Goal: Information Seeking & Learning: Learn about a topic

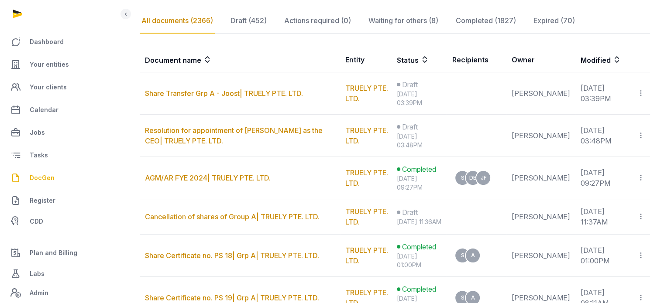
scroll to position [155, 0]
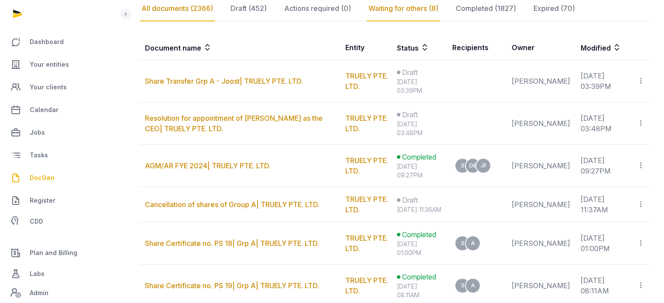
click at [385, 9] on div "Waiting for others (8)" at bounding box center [403, 8] width 73 height 25
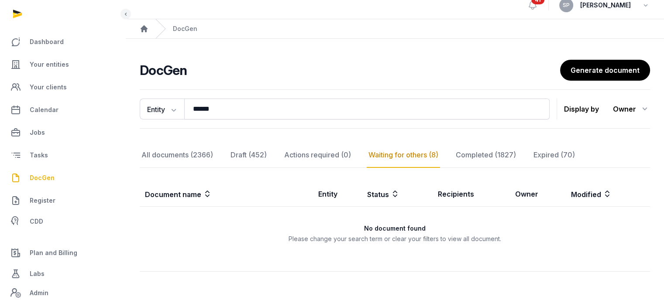
scroll to position [39, 0]
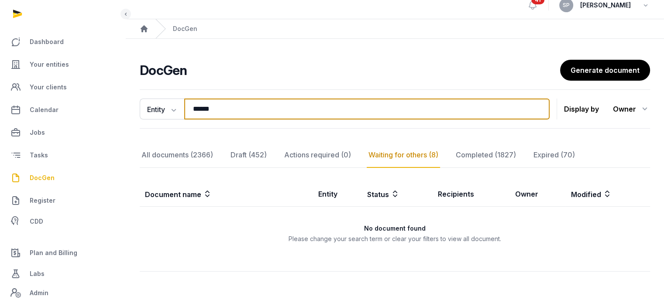
click at [283, 99] on input "******" at bounding box center [366, 109] width 365 height 21
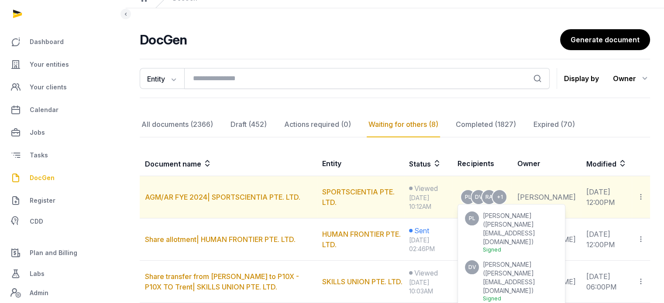
click at [530, 270] on span "daniel.vale@sportscientia.com" at bounding box center [508, 282] width 52 height 25
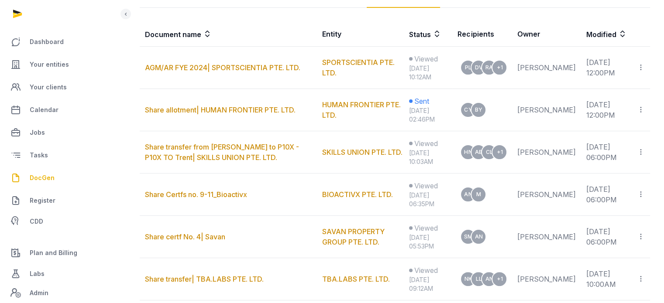
scroll to position [168, 0]
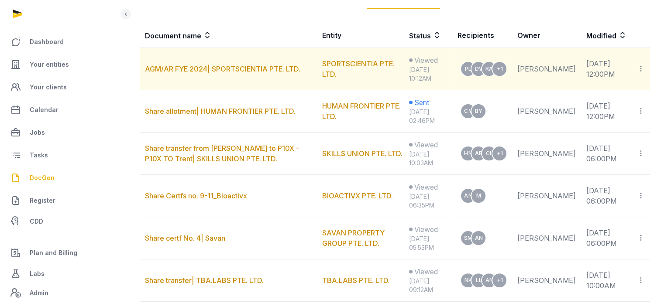
click at [642, 70] on icon at bounding box center [641, 68] width 8 height 9
click at [623, 94] on div "Copy links" at bounding box center [606, 92] width 62 height 10
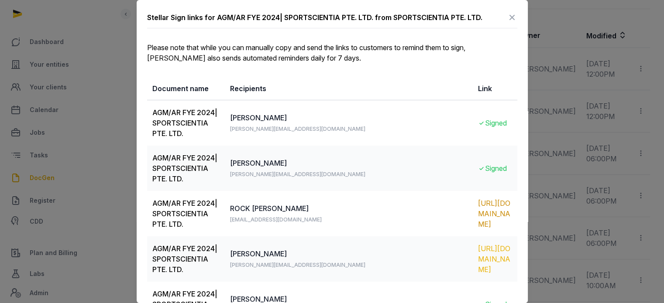
click at [478, 244] on div "https://app.pandadoc.com/s/zm4RZkKc28QjCNTJP45Ms2" at bounding box center [495, 259] width 34 height 31
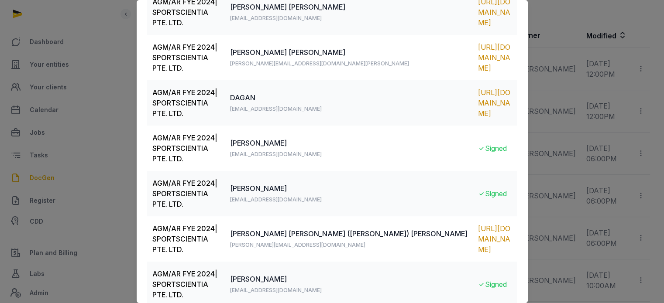
scroll to position [0, 0]
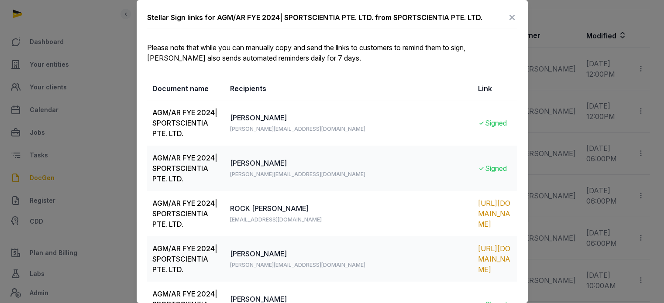
click at [509, 19] on icon at bounding box center [512, 17] width 10 height 14
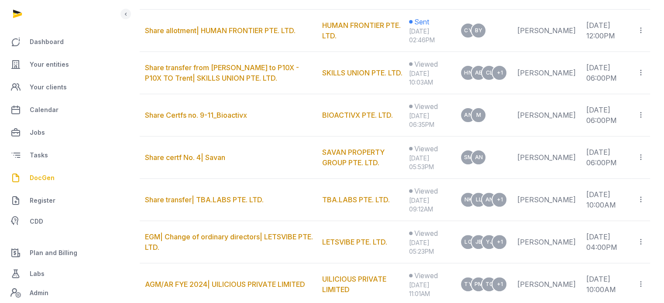
scroll to position [245, 0]
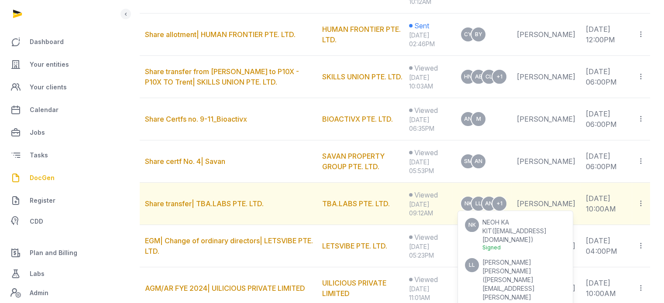
click at [513, 259] on span "LIM SHI LIANG" at bounding box center [506, 267] width 49 height 16
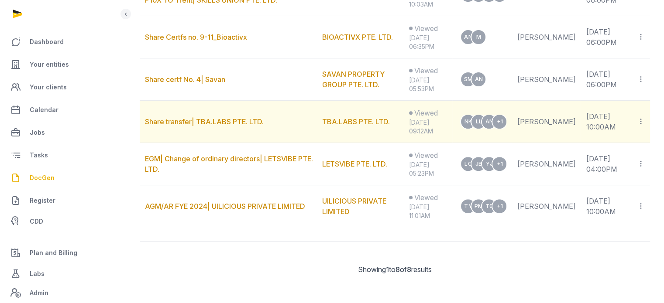
scroll to position [0, 0]
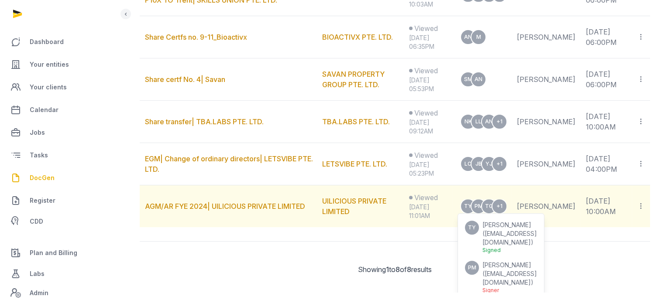
click at [508, 265] on span "PAUL THOMAS MEINSHAUSEN" at bounding box center [506, 265] width 49 height 7
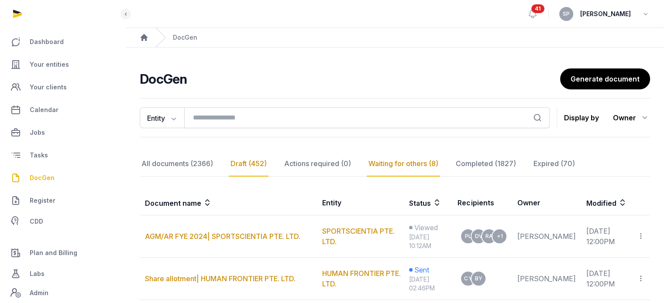
click at [264, 162] on div "Draft (452)" at bounding box center [249, 164] width 40 height 25
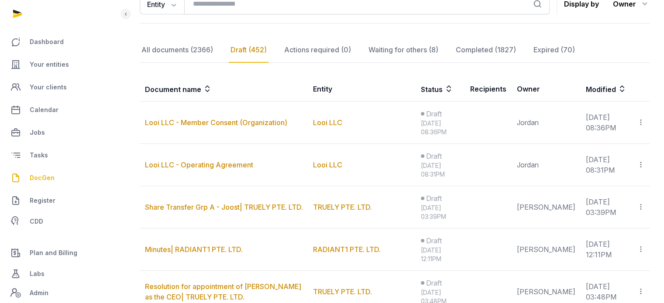
scroll to position [129, 0]
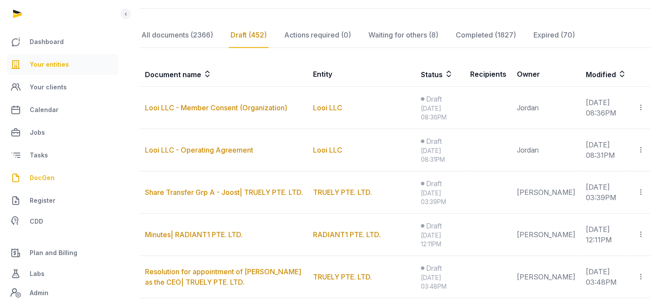
click at [59, 57] on link "Your entities" at bounding box center [62, 64] width 111 height 21
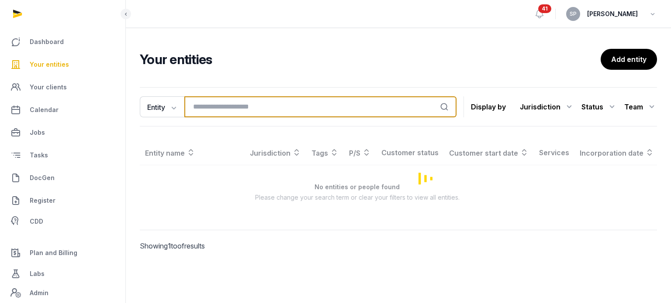
click at [206, 108] on input "search" at bounding box center [320, 106] width 272 height 21
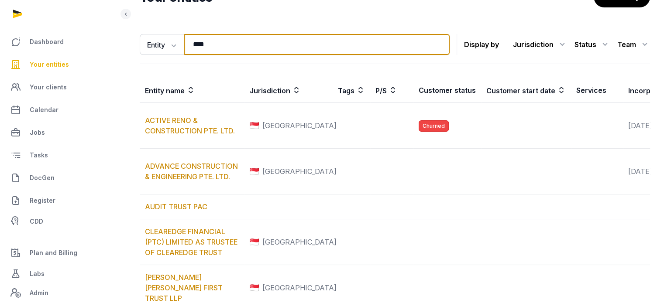
scroll to position [23, 0]
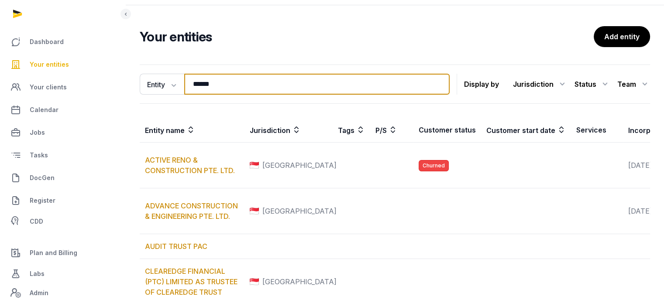
type input "******"
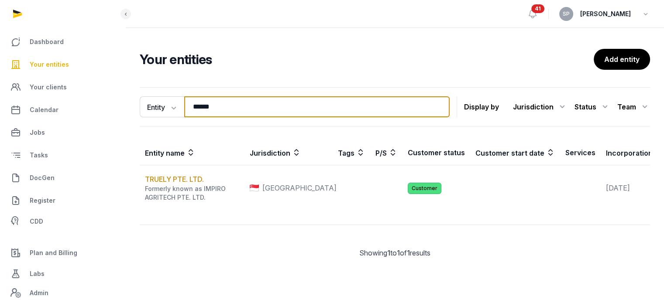
scroll to position [12, 0]
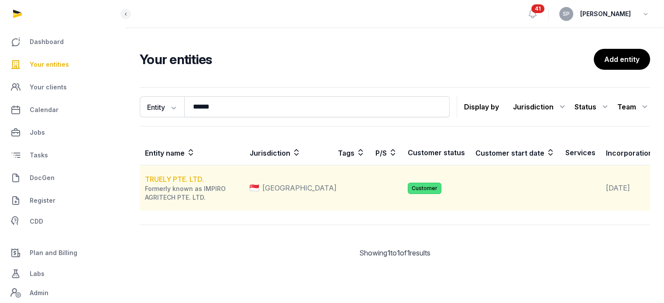
click at [159, 180] on link "TRUELY PTE. LTD." at bounding box center [174, 179] width 59 height 9
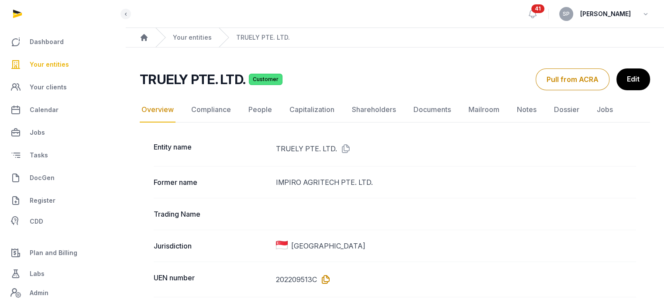
click at [325, 279] on icon at bounding box center [324, 280] width 14 height 14
click at [427, 110] on link "Documents" at bounding box center [432, 109] width 41 height 25
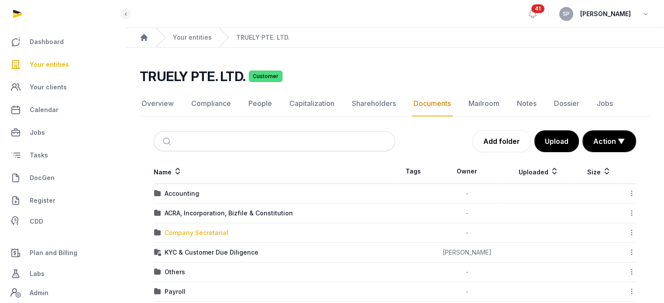
click at [211, 233] on div "Company Secretarial" at bounding box center [197, 233] width 64 height 9
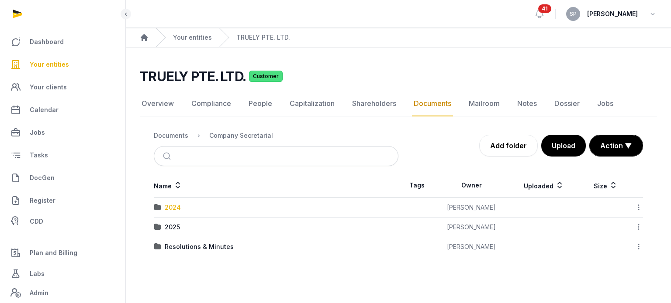
click at [172, 210] on div "2024" at bounding box center [173, 207] width 16 height 9
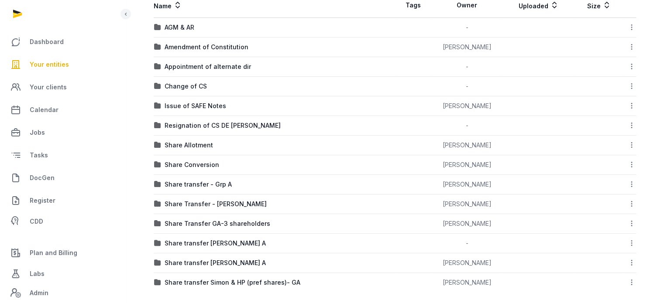
scroll to position [181, 0]
click at [239, 224] on div "Share Transfer GA-3 shareholders" at bounding box center [218, 223] width 106 height 9
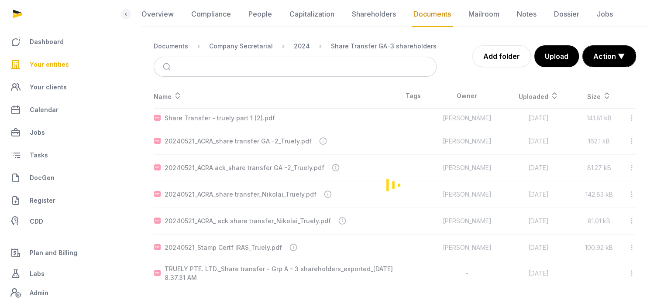
scroll to position [88, 0]
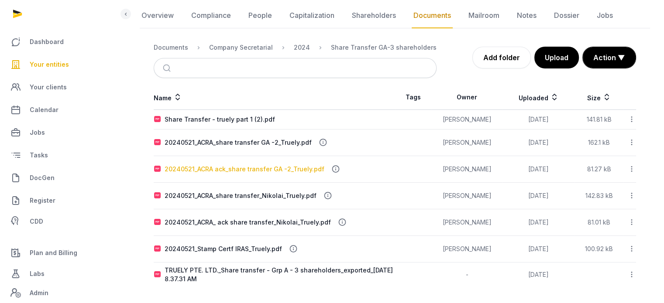
click at [256, 169] on div "20240521_ACRA ack_share transfer GA -2_Truely.pdf" at bounding box center [245, 169] width 160 height 9
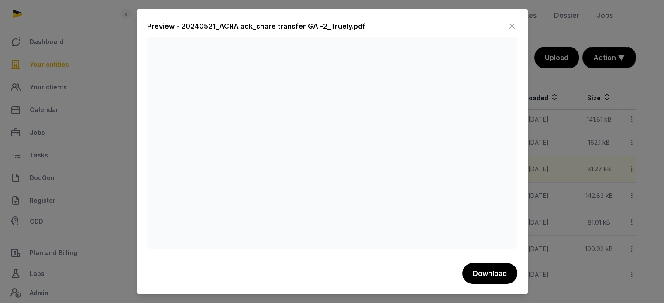
click at [513, 25] on icon at bounding box center [512, 26] width 10 height 14
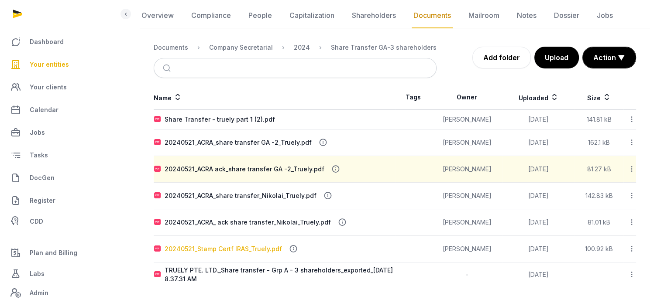
click at [237, 247] on div "20240521_Stamp Certf IRAS_Truely.pdf" at bounding box center [223, 249] width 117 height 9
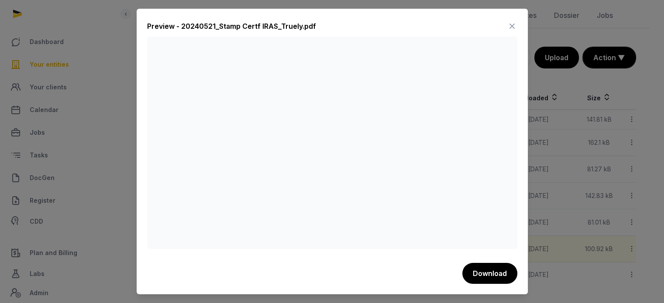
click at [512, 25] on icon at bounding box center [512, 26] width 10 height 14
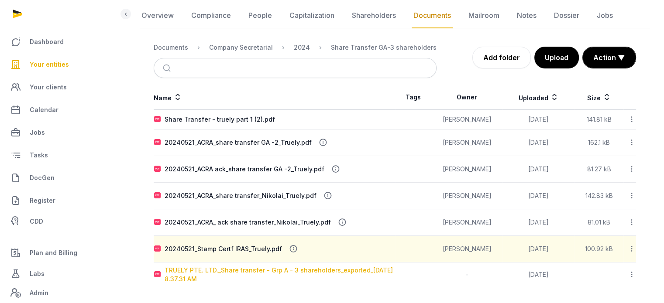
click at [238, 269] on div "TRUELY PTE. LTD._Share transfer - Grp A - 3 shareholders_exported_2024-05-20 8.…" at bounding box center [280, 274] width 230 height 17
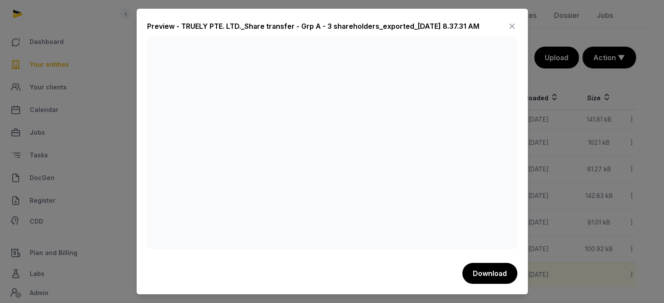
click at [507, 26] on icon at bounding box center [512, 26] width 10 height 14
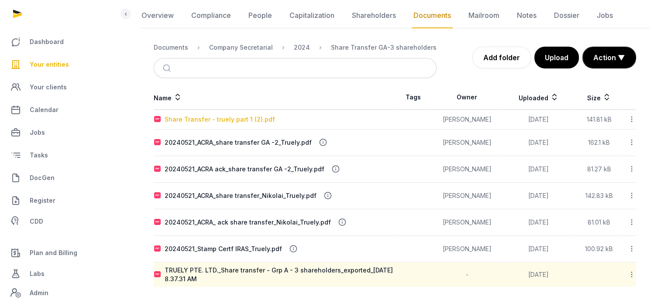
click at [238, 120] on div "Share Transfer - truely part 1 (2).pdf" at bounding box center [220, 119] width 110 height 9
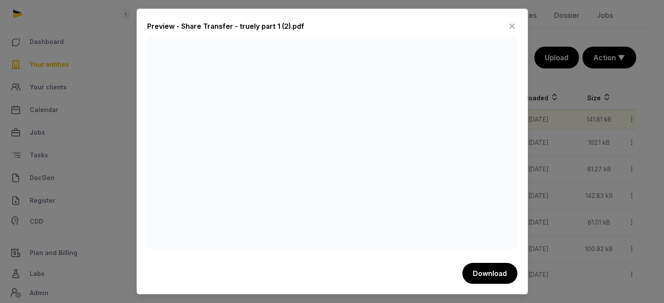
click at [512, 24] on icon at bounding box center [512, 26] width 10 height 14
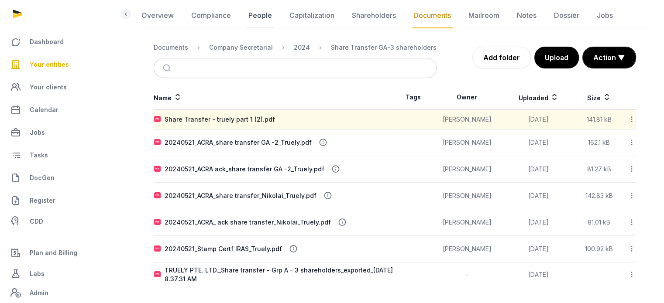
click at [255, 13] on link "People" at bounding box center [260, 15] width 27 height 25
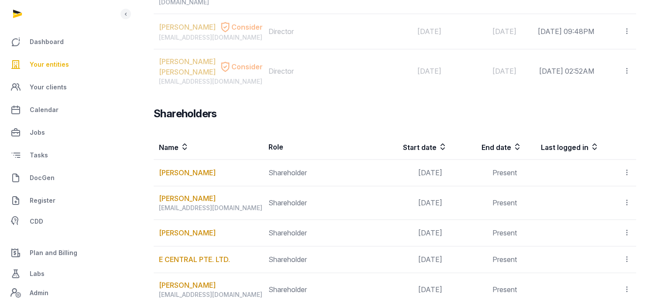
scroll to position [1004, 0]
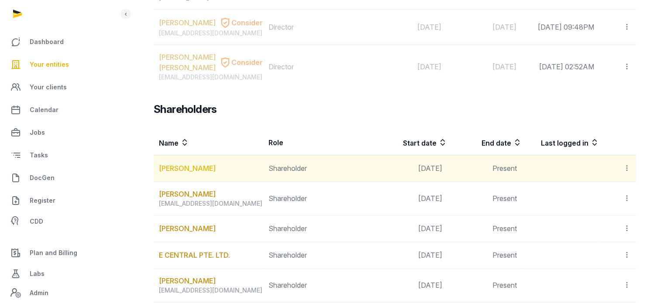
click at [206, 163] on link "JOOST CORDES" at bounding box center [187, 168] width 57 height 10
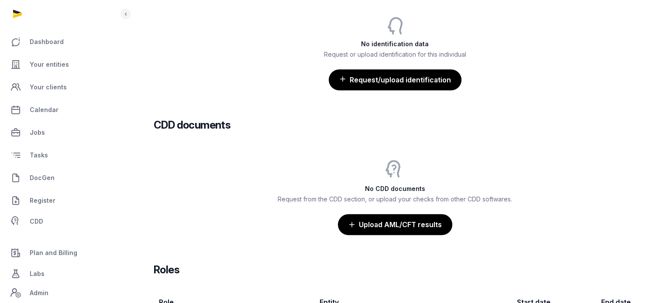
scroll to position [815, 0]
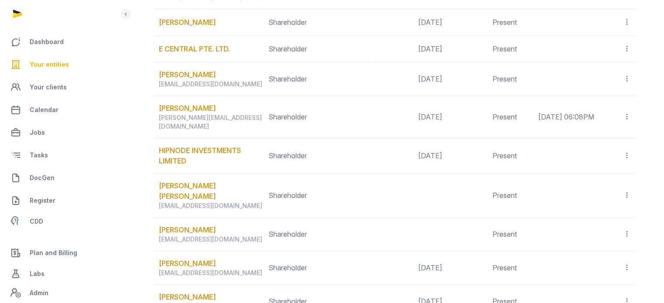
scroll to position [1213, 0]
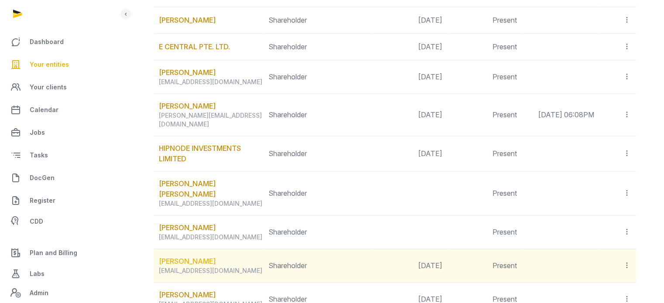
click at [188, 256] on link "Joost Cordes" at bounding box center [187, 261] width 57 height 10
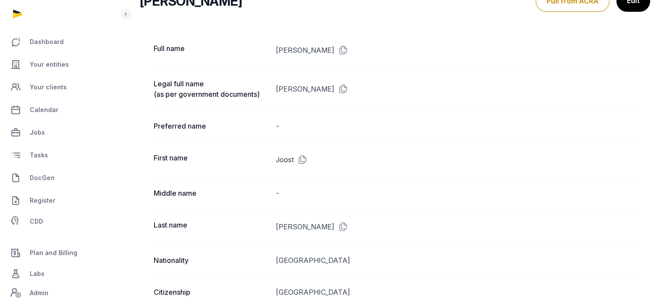
scroll to position [77, 0]
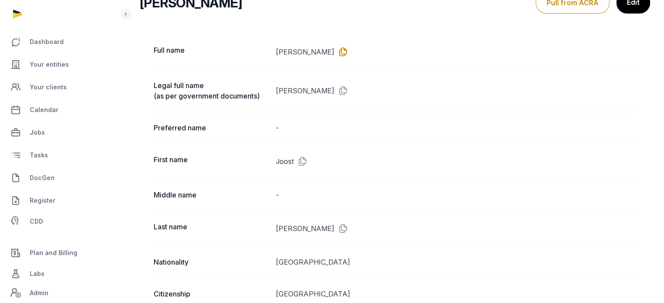
click at [334, 50] on icon at bounding box center [341, 52] width 14 height 14
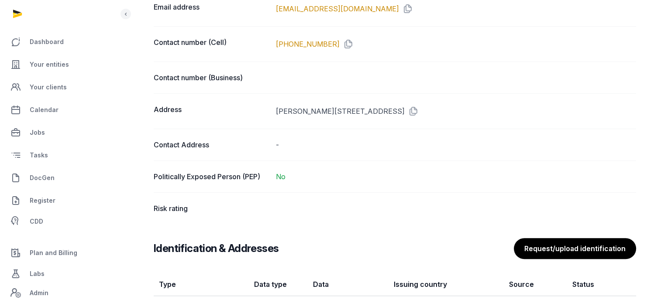
scroll to position [527, 0]
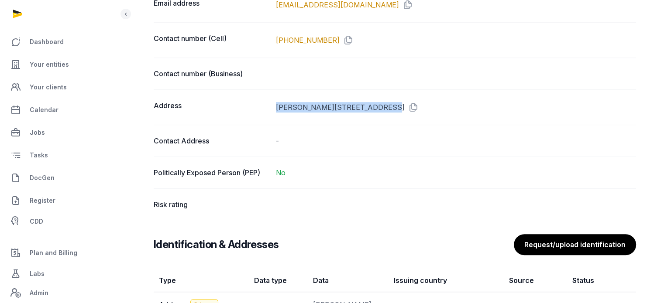
drag, startPoint x: 390, startPoint y: 104, endPoint x: 276, endPoint y: 103, distance: 114.8
click at [276, 103] on div "Address VAN GELDERLAAN 31, HILVERSUM, NOORD-HOLLAND, 1215 SL, NETHERLANDS" at bounding box center [395, 107] width 482 height 35
copy div "VAN GELDERLAAN 31, HILVERSUM"
drag, startPoint x: 484, startPoint y: 106, endPoint x: 394, endPoint y: 100, distance: 89.7
click at [394, 100] on div "VAN GELDERLAAN 31, HILVERSUM, NOORD-HOLLAND, 1215 SL, NETHERLANDS" at bounding box center [456, 107] width 360 height 14
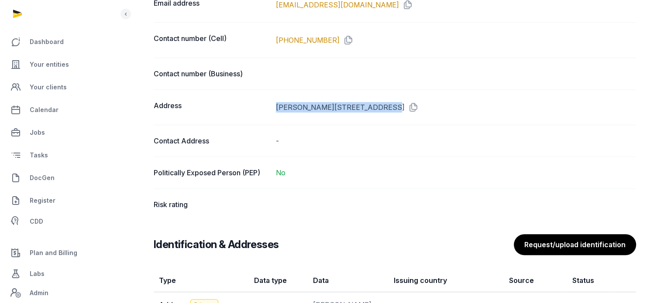
copy div "NOORD-HOLLAND, 1215 SL"
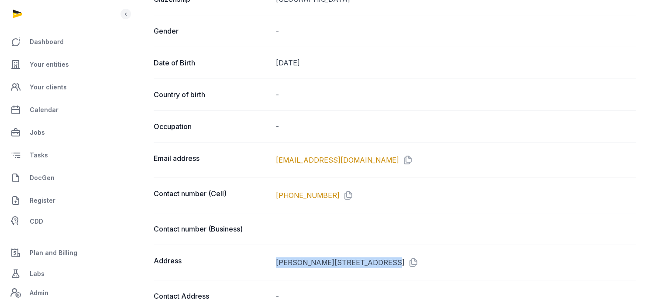
scroll to position [0, 0]
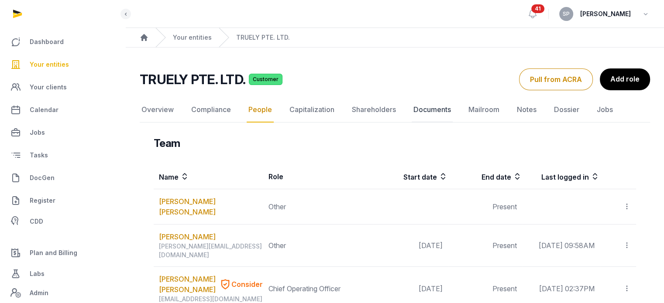
click at [433, 111] on link "Documents" at bounding box center [432, 109] width 41 height 25
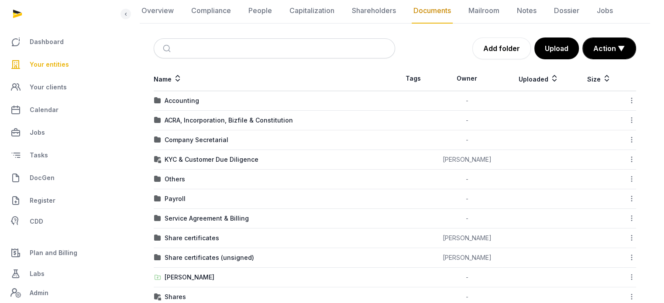
scroll to position [94, 0]
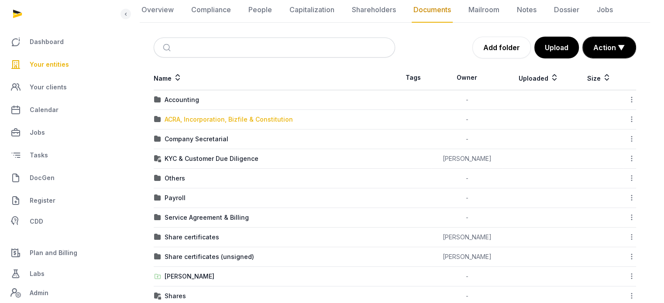
click at [207, 123] on div "ACRA, Incorporation, Bizfile & Constitution" at bounding box center [229, 119] width 128 height 9
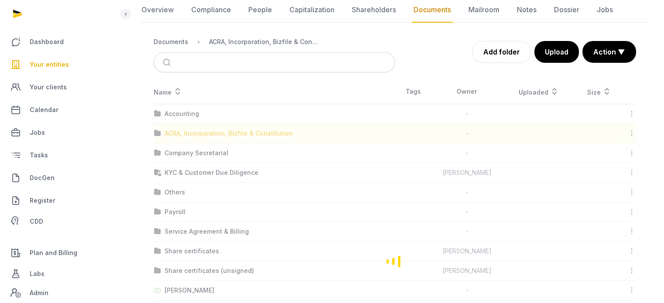
click at [207, 123] on div "Loading" at bounding box center [395, 261] width 510 height 364
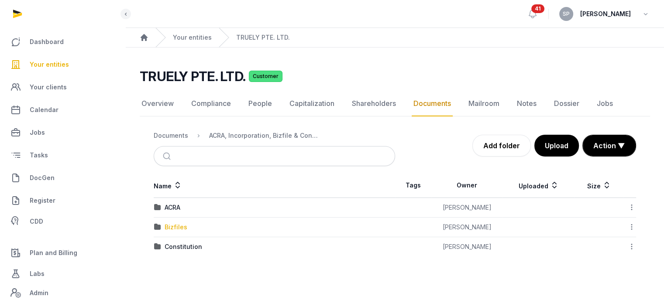
scroll to position [0, 0]
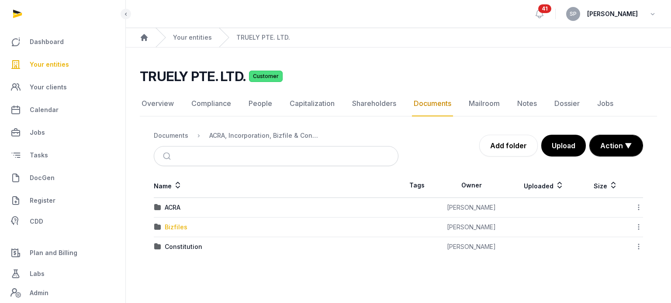
click at [172, 226] on div "Bizfiles" at bounding box center [176, 227] width 23 height 9
click at [173, 245] on div "2025" at bounding box center [172, 247] width 15 height 9
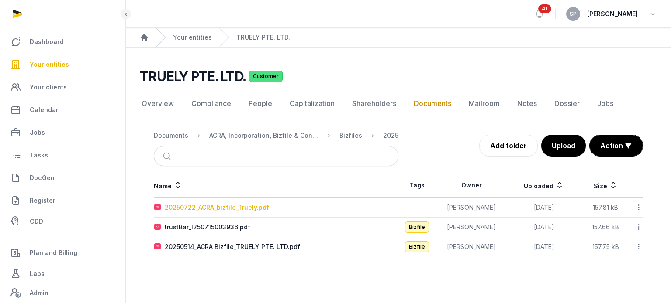
click at [200, 206] on div "20250722_ACRA_bizfile_Truely.pdf" at bounding box center [217, 207] width 104 height 9
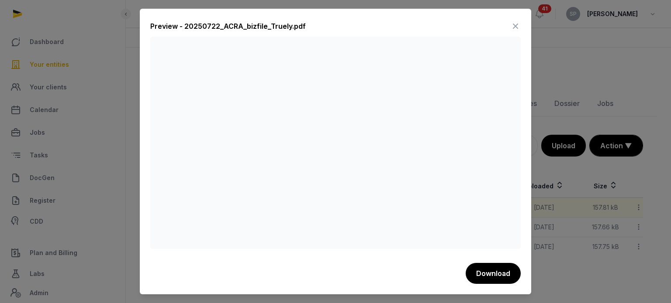
click at [517, 25] on icon at bounding box center [515, 26] width 10 height 14
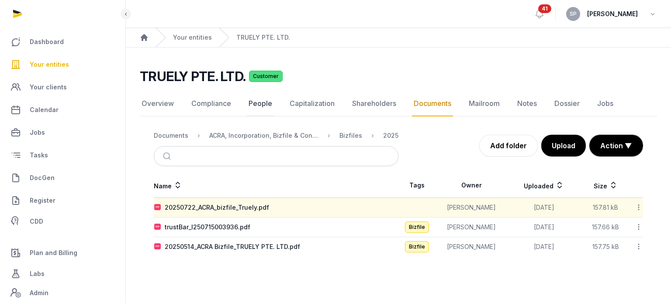
click at [261, 101] on link "People" at bounding box center [260, 103] width 27 height 25
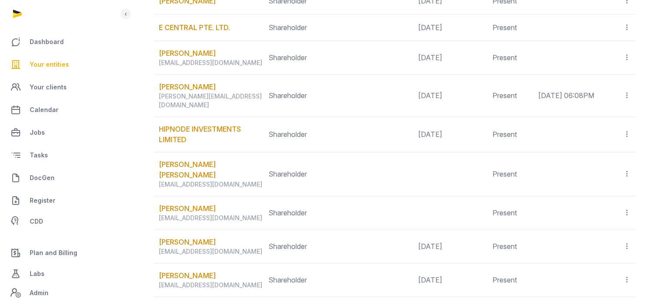
scroll to position [1268, 0]
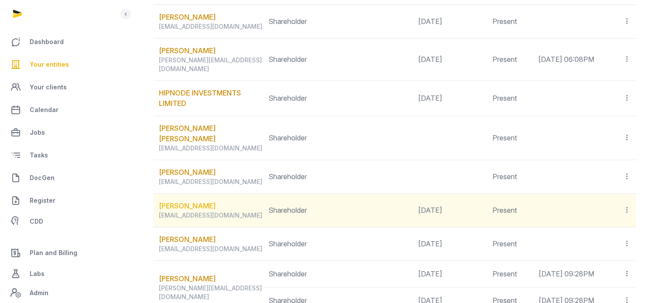
click at [196, 201] on link "Joost Cordes" at bounding box center [187, 206] width 57 height 10
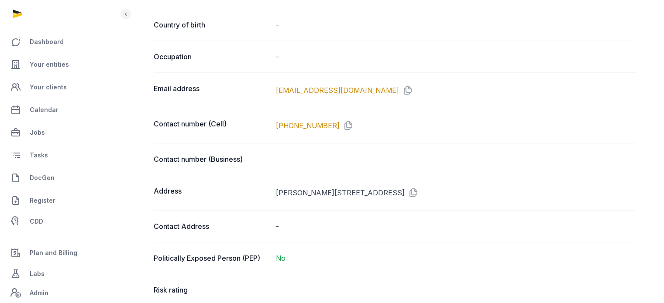
scroll to position [254, 0]
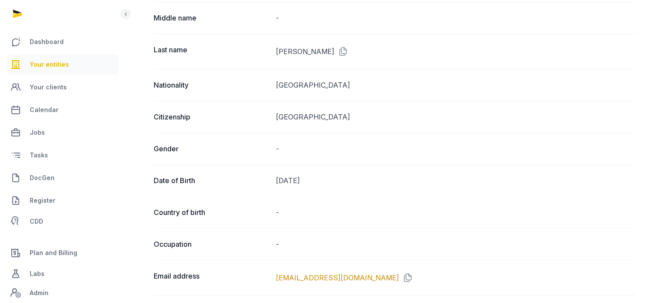
click at [55, 65] on span "Your entities" at bounding box center [49, 64] width 39 height 10
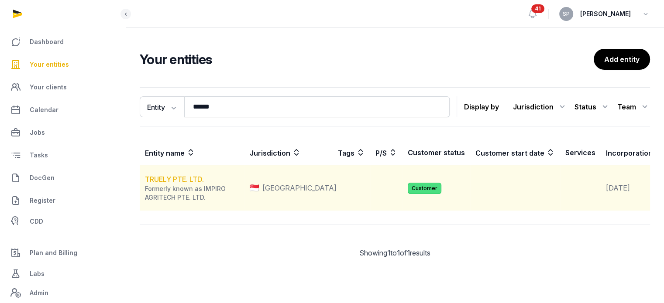
click at [191, 184] on link "TRUELY PTE. LTD." at bounding box center [174, 179] width 59 height 9
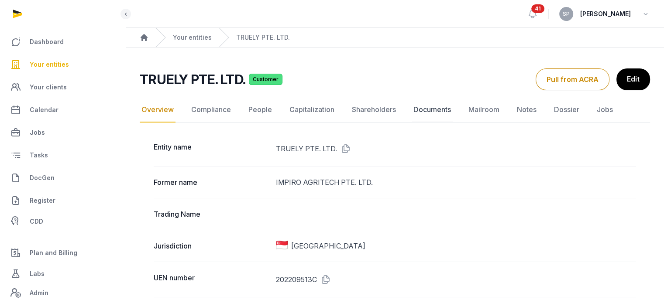
click at [434, 115] on link "Documents" at bounding box center [432, 109] width 41 height 25
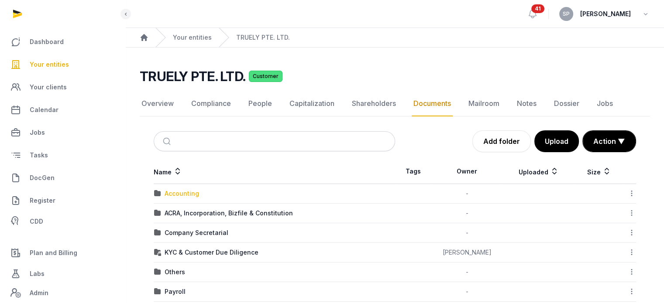
click at [186, 196] on div "Accounting" at bounding box center [182, 194] width 34 height 9
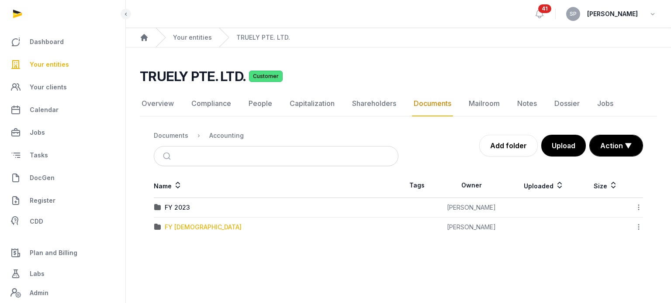
click at [179, 225] on div "FY 2024" at bounding box center [203, 227] width 77 height 9
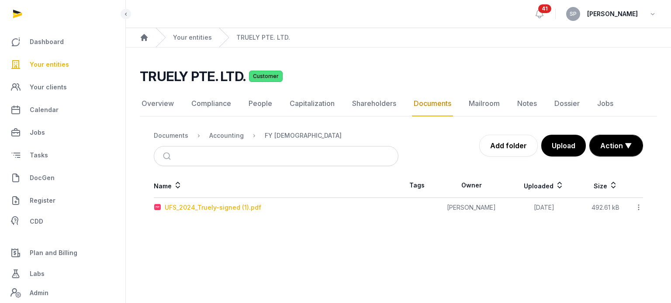
click at [227, 206] on div "UFS_2024_Truely-signed (1).pdf" at bounding box center [213, 207] width 96 height 9
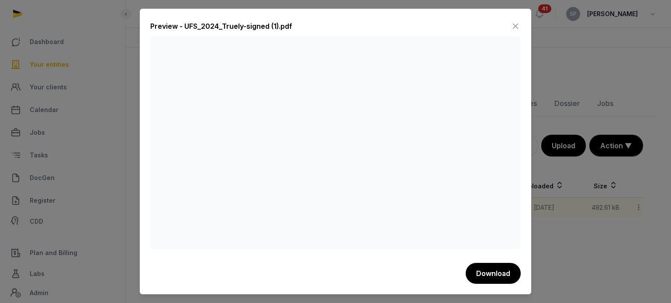
click at [518, 19] on icon at bounding box center [515, 26] width 10 height 14
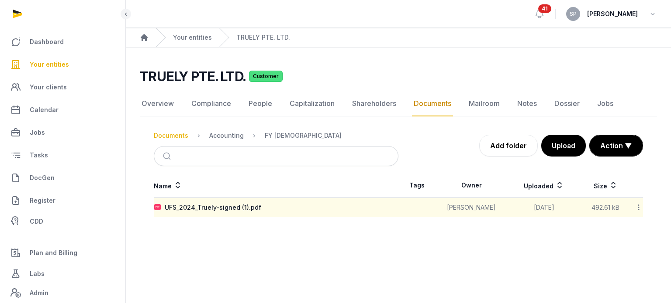
click at [172, 135] on div "Documents" at bounding box center [171, 135] width 34 height 9
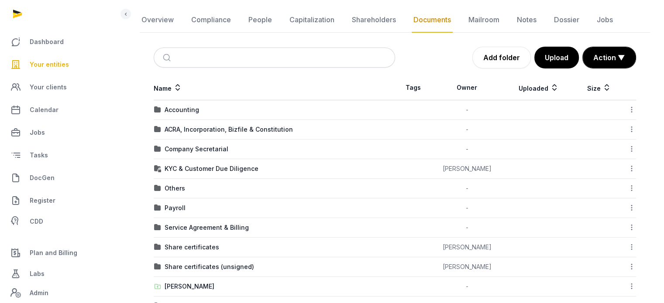
scroll to position [34, 0]
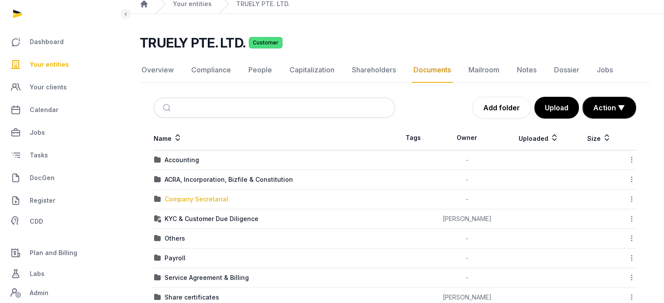
click at [192, 199] on div "Company Secretarial" at bounding box center [197, 199] width 64 height 9
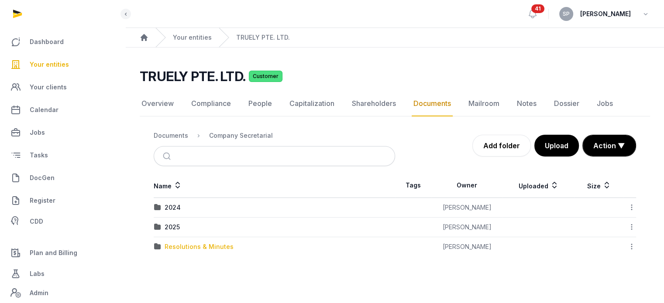
scroll to position [0, 0]
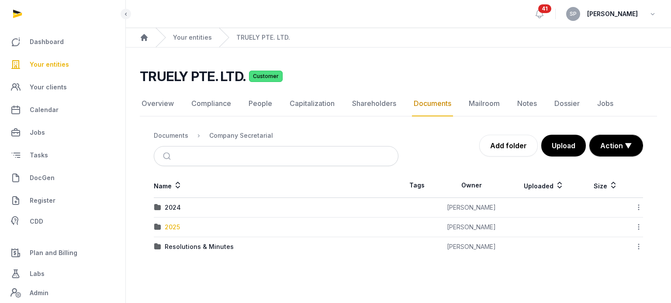
click at [175, 228] on div "2025" at bounding box center [172, 227] width 15 height 9
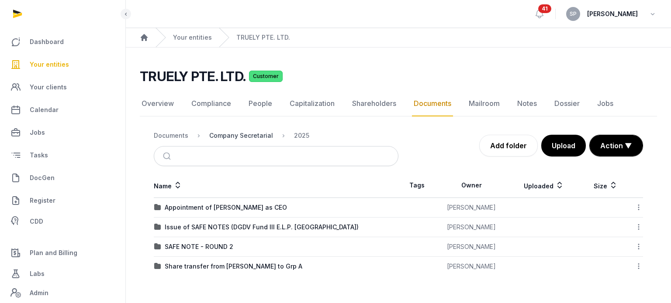
click at [256, 131] on div "Company Secretarial" at bounding box center [241, 135] width 64 height 9
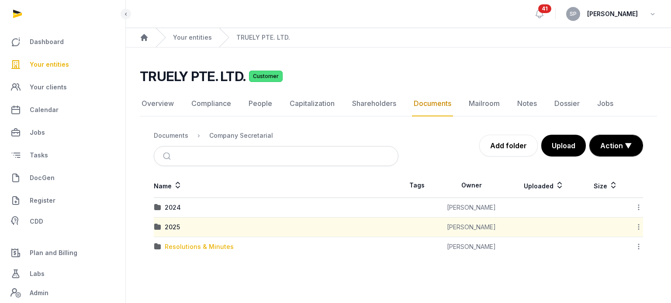
click at [172, 248] on div "Resolutions & Minutes" at bounding box center [199, 247] width 69 height 9
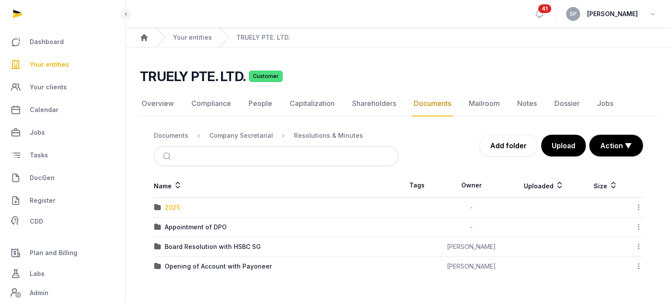
click at [173, 204] on div "2025" at bounding box center [172, 207] width 15 height 9
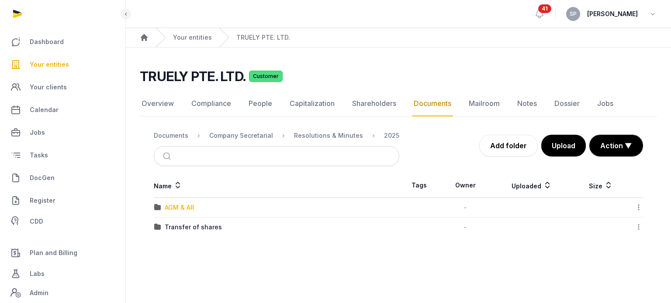
click at [173, 204] on div "AGM & AR" at bounding box center [180, 207] width 30 height 9
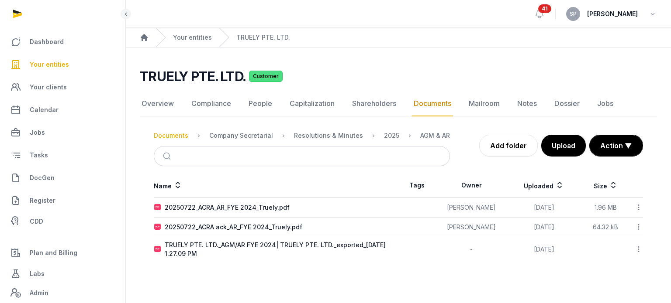
click at [183, 132] on div "Documents" at bounding box center [171, 135] width 34 height 9
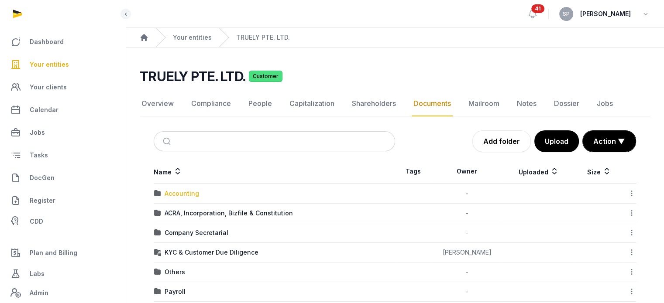
click at [189, 195] on div "Accounting" at bounding box center [182, 194] width 34 height 9
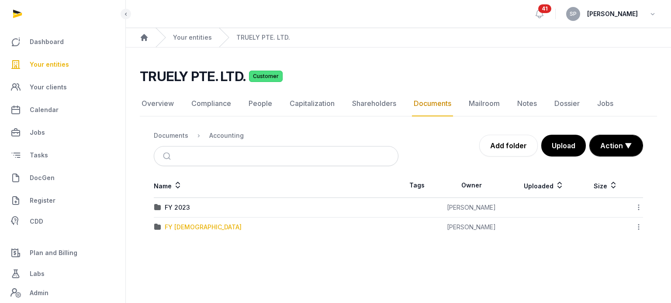
click at [186, 226] on div "FY 2024" at bounding box center [203, 227] width 77 height 9
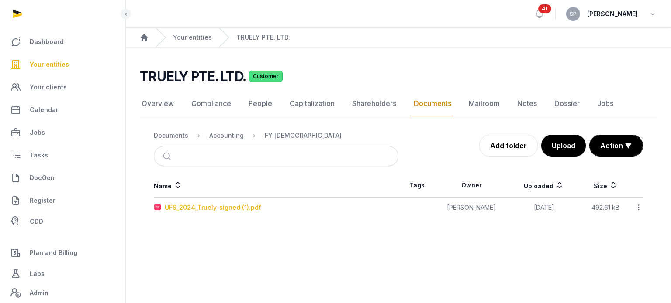
click at [193, 208] on div "UFS_2024_Truely-signed (1).pdf" at bounding box center [213, 207] width 96 height 9
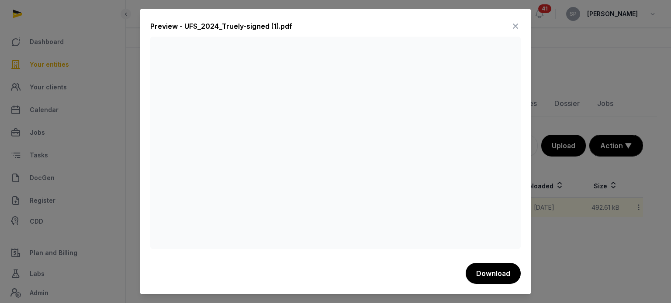
click at [518, 28] on icon at bounding box center [515, 26] width 10 height 14
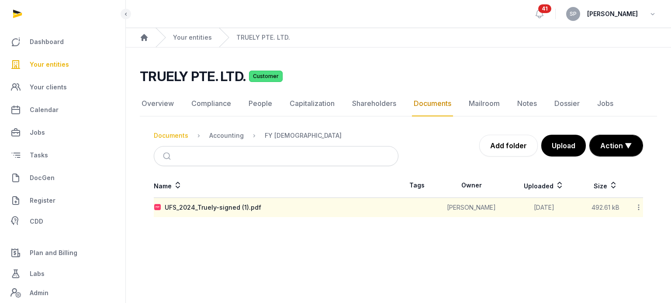
click at [176, 135] on div "Documents" at bounding box center [171, 135] width 34 height 9
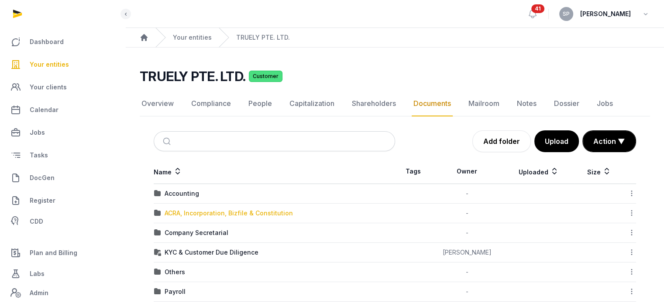
click at [218, 209] on div "ACRA, Incorporation, Bizfile & Constitution" at bounding box center [229, 213] width 128 height 9
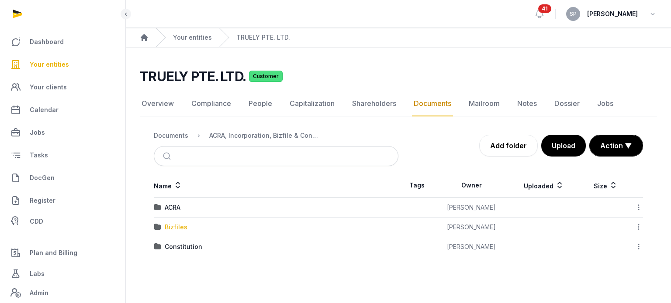
click at [176, 227] on div "Bizfiles" at bounding box center [176, 227] width 23 height 9
click at [173, 243] on div "2025" at bounding box center [172, 247] width 15 height 9
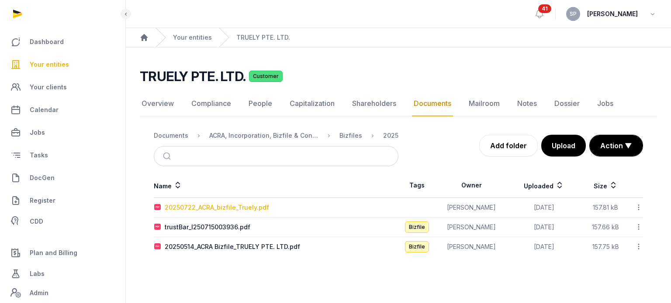
click at [227, 204] on div "20250722_ACRA_bizfile_Truely.pdf" at bounding box center [217, 207] width 104 height 9
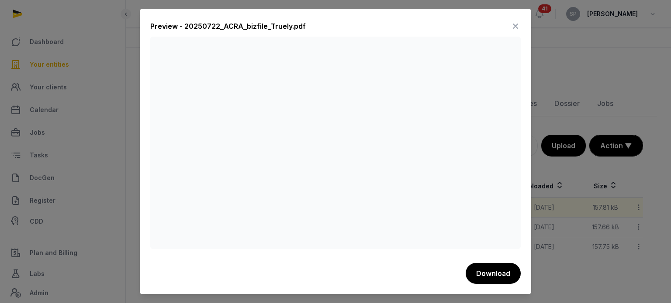
click at [515, 31] on icon at bounding box center [515, 26] width 10 height 14
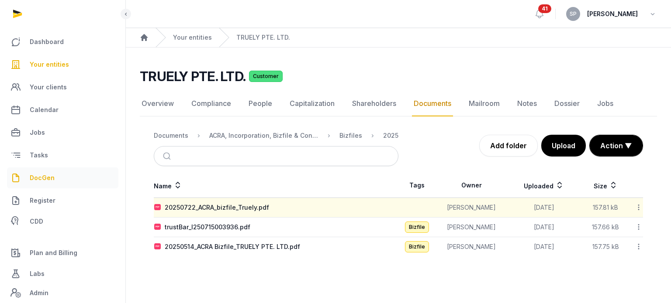
click at [51, 172] on link "DocGen" at bounding box center [62, 178] width 111 height 21
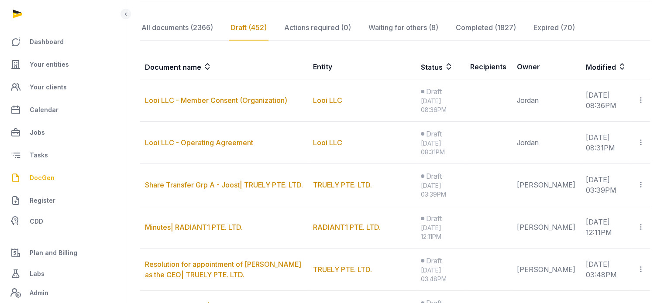
scroll to position [143, 0]
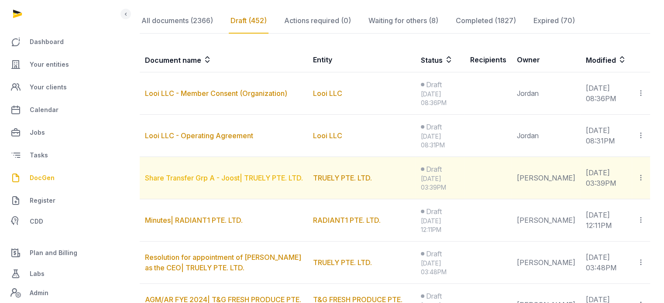
click at [246, 178] on link "Share Transfer Grp A - Joost| TRUELY PTE. LTD." at bounding box center [224, 178] width 158 height 9
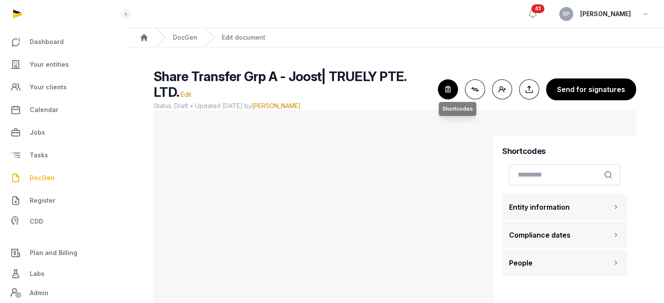
click at [446, 92] on icon "button" at bounding box center [447, 89] width 19 height 19
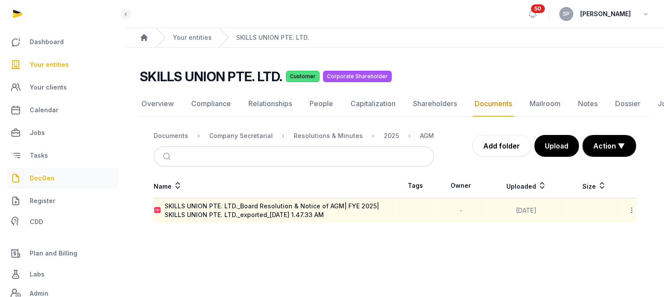
click at [39, 178] on span "DocGen" at bounding box center [42, 178] width 25 height 10
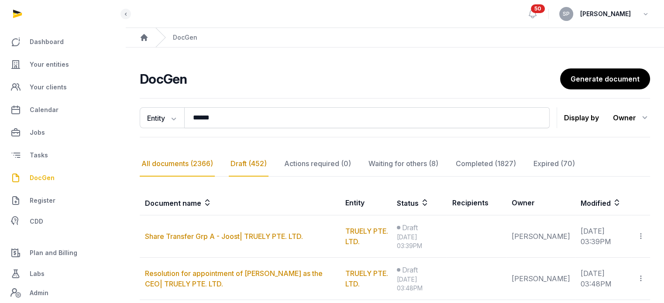
click at [248, 160] on div "Draft (452)" at bounding box center [249, 164] width 40 height 25
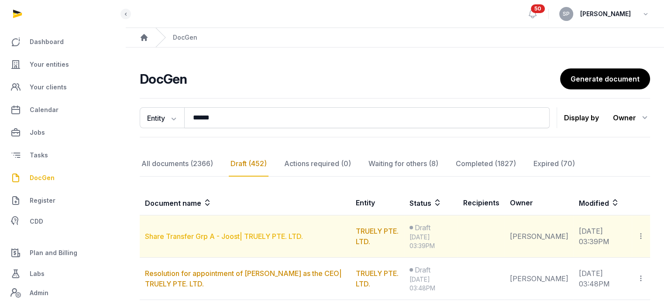
click at [259, 236] on link "Share Transfer Grp A - Joost| TRUELY PTE. LTD." at bounding box center [224, 236] width 158 height 9
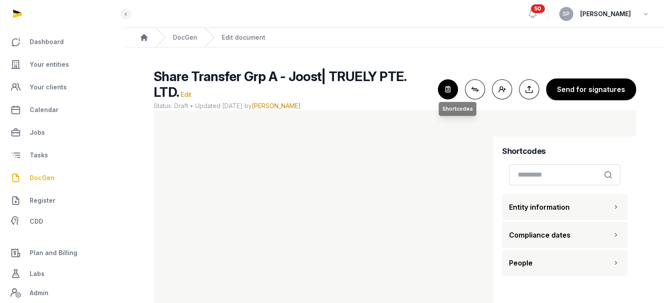
click at [458, 85] on icon "button" at bounding box center [447, 89] width 19 height 19
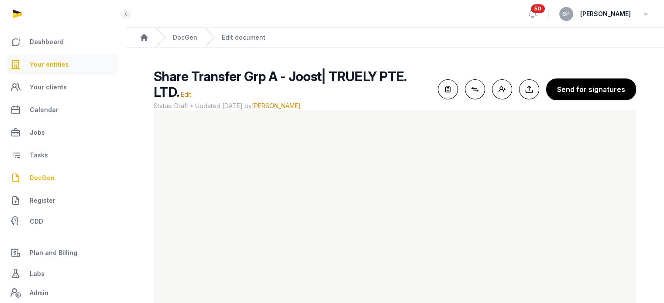
click at [65, 68] on span "Your entities" at bounding box center [49, 64] width 39 height 10
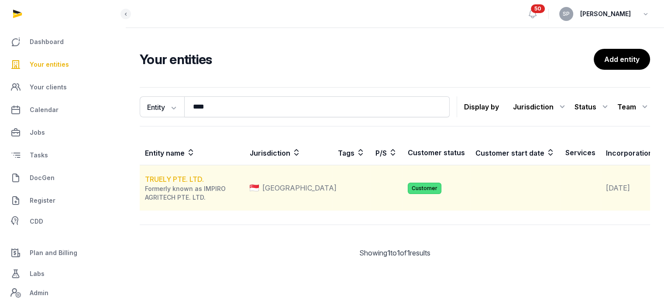
click at [186, 184] on link "TRUELY PTE. LTD." at bounding box center [174, 179] width 59 height 9
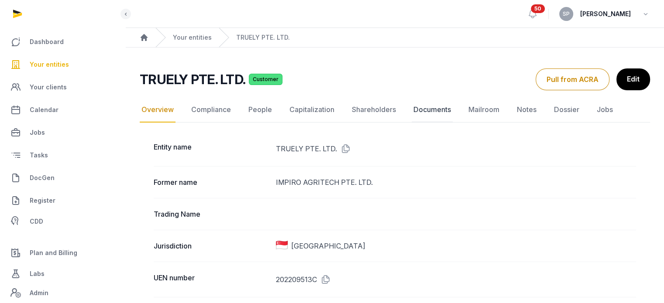
click at [419, 111] on link "Documents" at bounding box center [432, 109] width 41 height 25
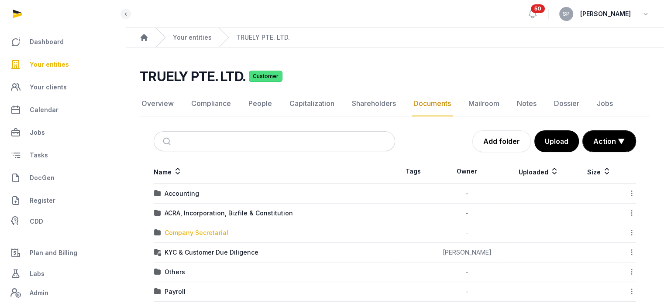
click at [209, 232] on div "Company Secretarial" at bounding box center [197, 233] width 64 height 9
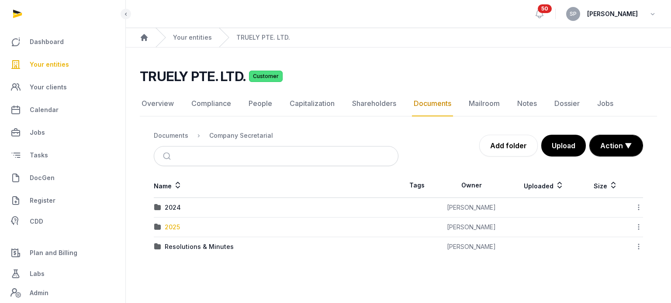
click at [174, 229] on div "2025" at bounding box center [172, 227] width 15 height 9
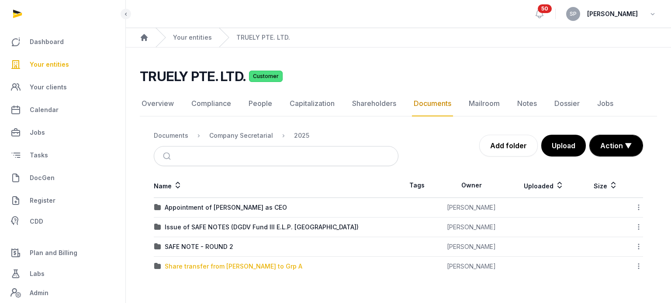
click at [198, 265] on div "Share transfer from [PERSON_NAME] to Grp A" at bounding box center [234, 266] width 138 height 9
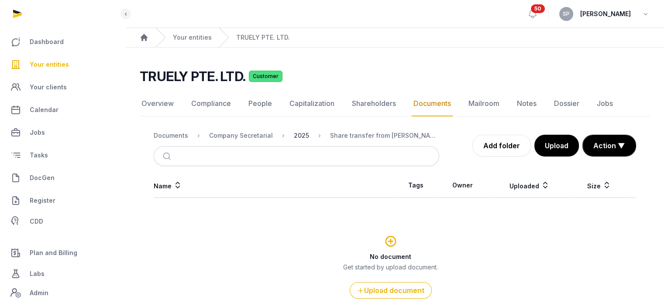
click at [301, 138] on div "2025" at bounding box center [301, 135] width 15 height 9
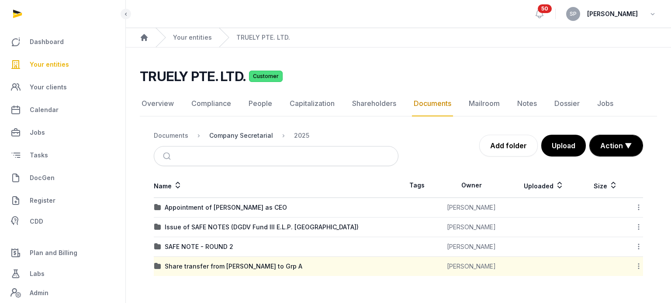
click at [250, 135] on div "Company Secretarial" at bounding box center [241, 135] width 64 height 9
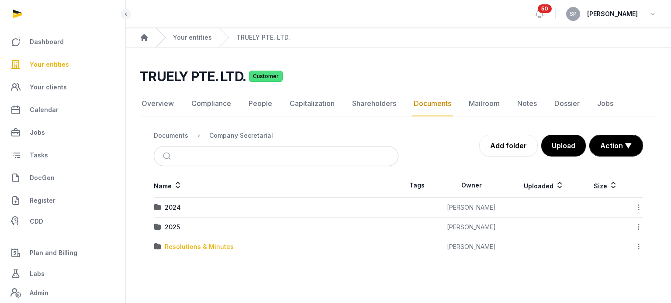
click at [180, 247] on div "Resolutions & Minutes" at bounding box center [199, 247] width 69 height 9
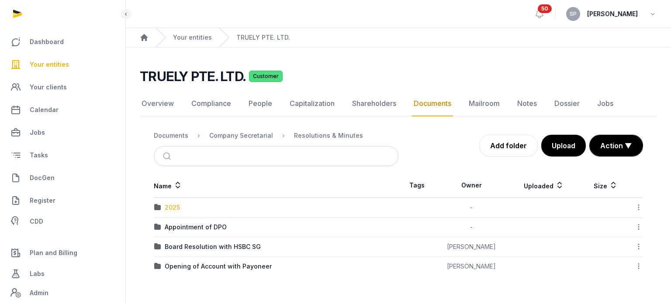
click at [177, 206] on div "2025" at bounding box center [172, 207] width 15 height 9
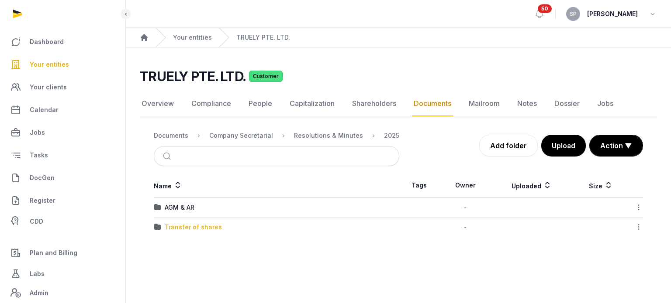
click at [182, 227] on div "Transfer of shares" at bounding box center [193, 227] width 57 height 9
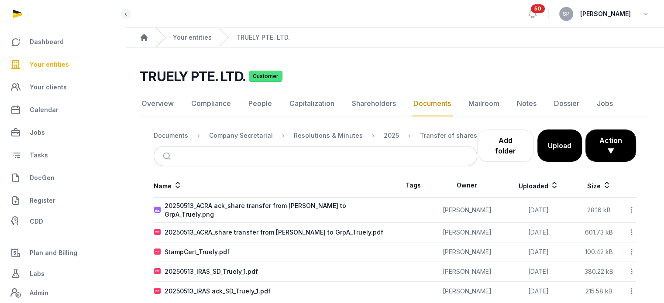
scroll to position [34, 0]
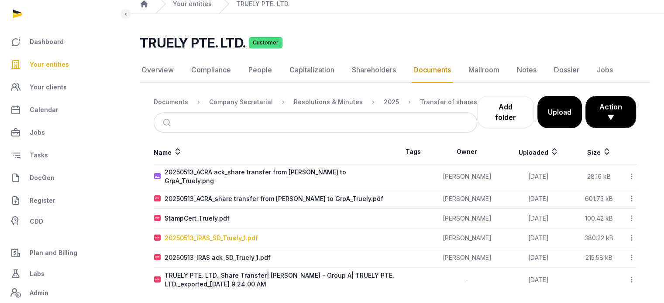
click at [240, 234] on div "20250513_IRAS_SD_Truely_1.pdf" at bounding box center [211, 238] width 93 height 9
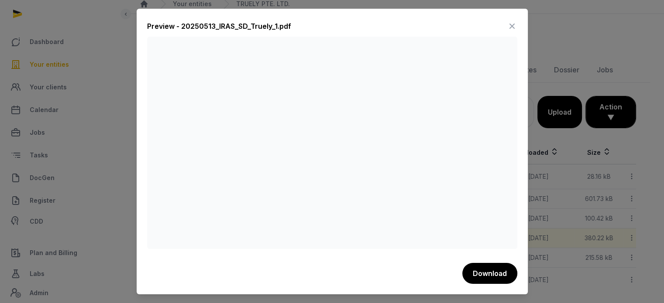
click at [510, 29] on icon at bounding box center [512, 26] width 10 height 14
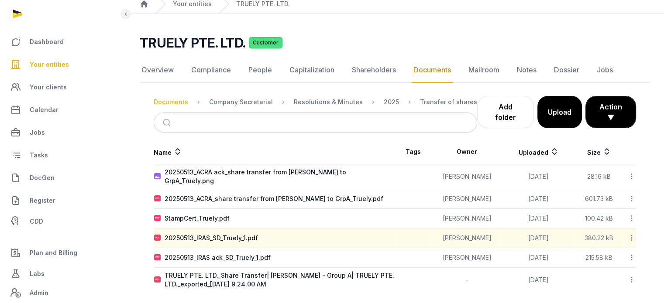
click at [184, 104] on div "Documents" at bounding box center [171, 102] width 34 height 9
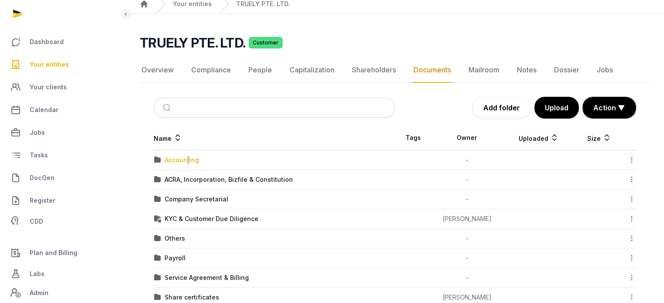
drag, startPoint x: 188, startPoint y: 164, endPoint x: 187, endPoint y: 158, distance: 5.4
click at [187, 158] on td "Accounting" at bounding box center [274, 161] width 241 height 20
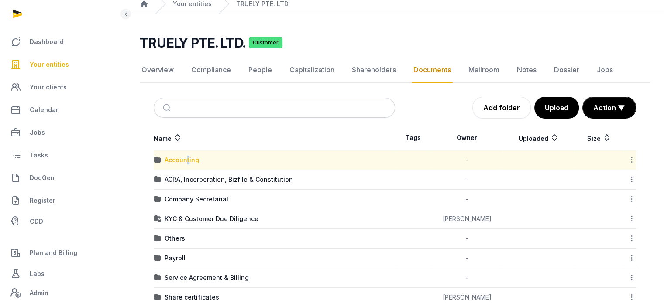
click at [187, 158] on div "Accounting" at bounding box center [182, 160] width 34 height 9
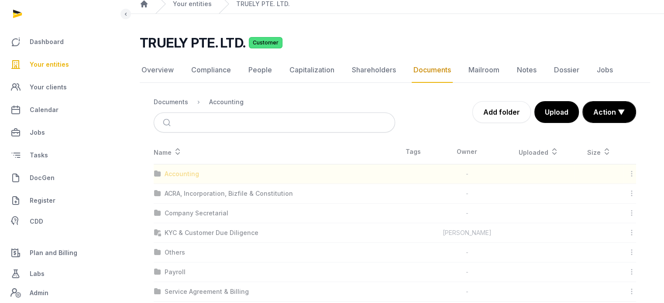
scroll to position [0, 0]
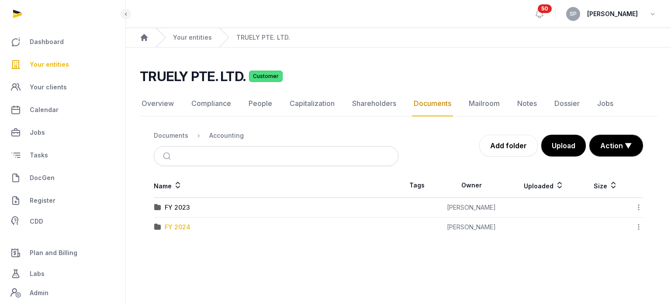
click at [186, 228] on div "FY 2024" at bounding box center [178, 227] width 26 height 9
click at [220, 207] on div "UFS_2024_Truely-signed (1).pdf" at bounding box center [213, 207] width 96 height 9
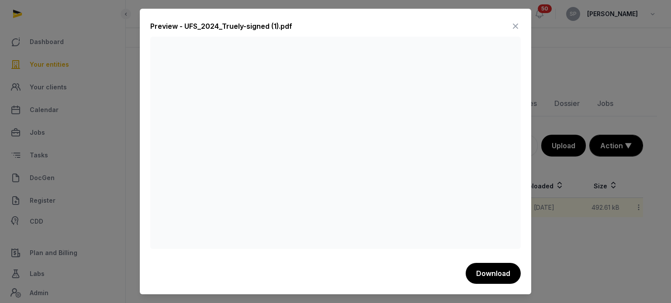
click at [513, 22] on icon at bounding box center [515, 26] width 10 height 14
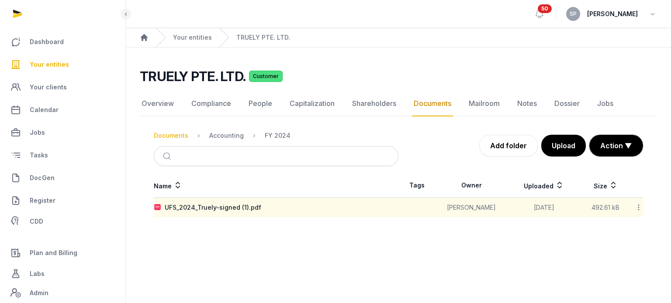
click at [174, 134] on div "Documents" at bounding box center [171, 135] width 34 height 9
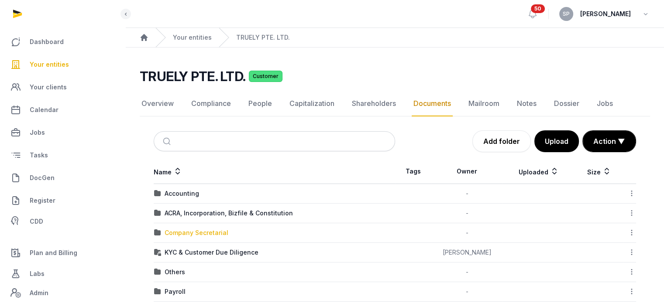
click at [197, 230] on div "Company Secretarial" at bounding box center [197, 233] width 64 height 9
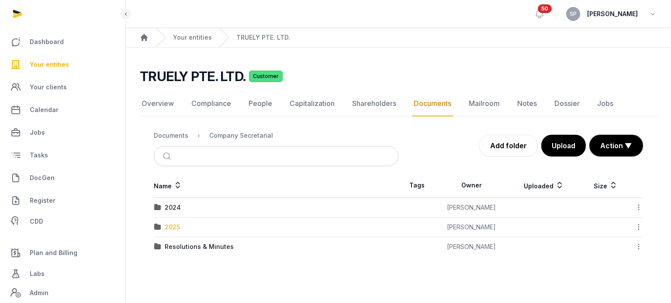
click at [172, 224] on div "2025" at bounding box center [172, 227] width 15 height 9
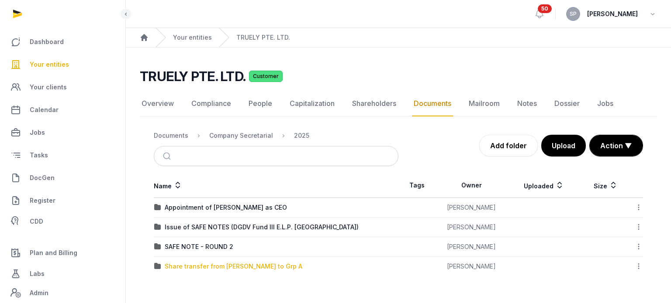
click at [197, 269] on div "Share transfer from [PERSON_NAME] to Grp A" at bounding box center [234, 266] width 138 height 9
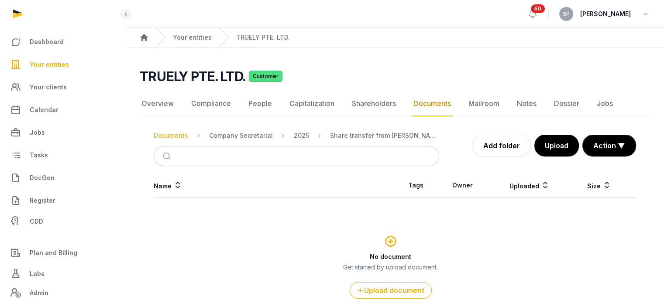
click at [175, 139] on div "Documents" at bounding box center [171, 135] width 34 height 9
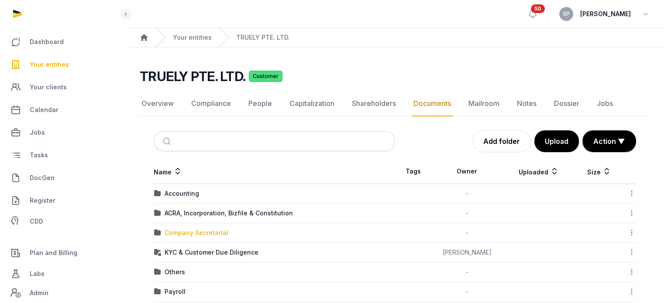
click at [184, 234] on div "Company Secretarial" at bounding box center [197, 233] width 64 height 9
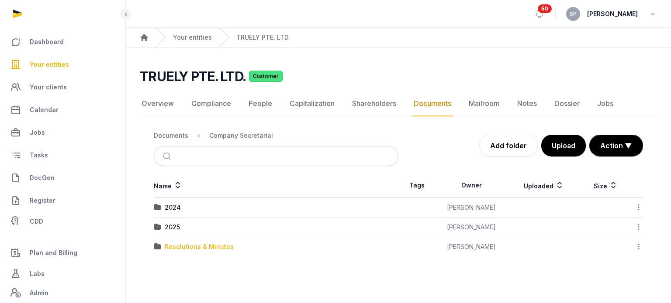
click at [189, 249] on div "Resolutions & Minutes" at bounding box center [199, 247] width 69 height 9
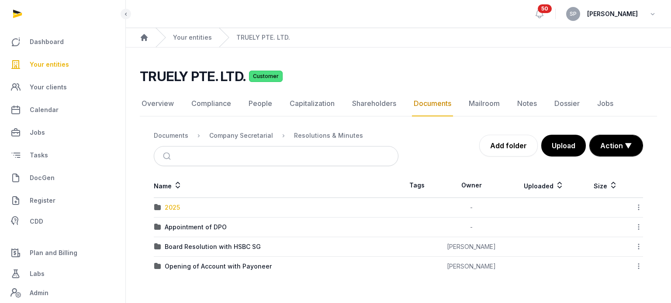
click at [174, 206] on div "2025" at bounding box center [172, 207] width 15 height 9
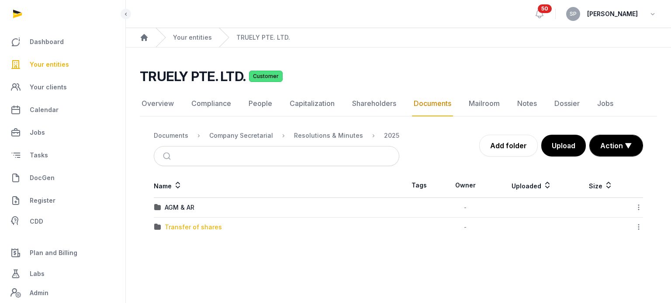
click at [176, 227] on div "Transfer of shares" at bounding box center [193, 227] width 57 height 9
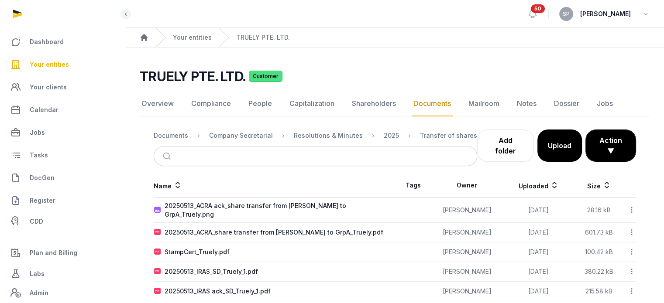
scroll to position [34, 0]
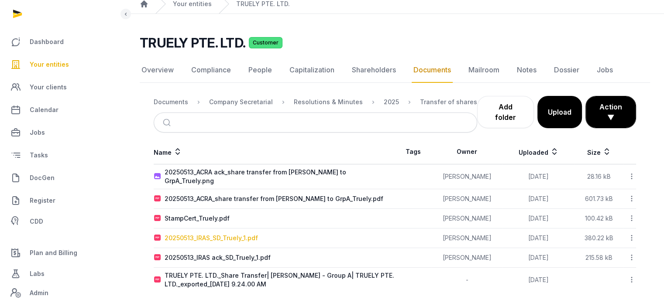
click at [232, 234] on div "20250513_IRAS_SD_Truely_1.pdf" at bounding box center [211, 238] width 93 height 9
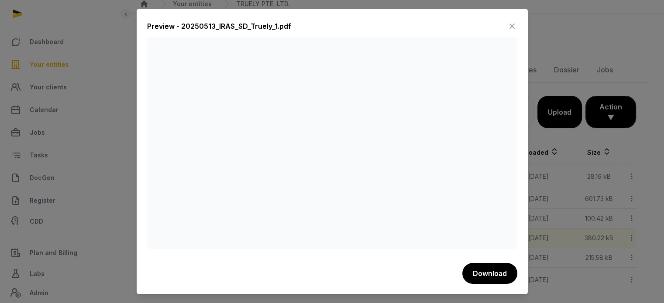
click at [510, 28] on icon at bounding box center [512, 26] width 10 height 14
